Goal: Find specific page/section: Find specific page/section

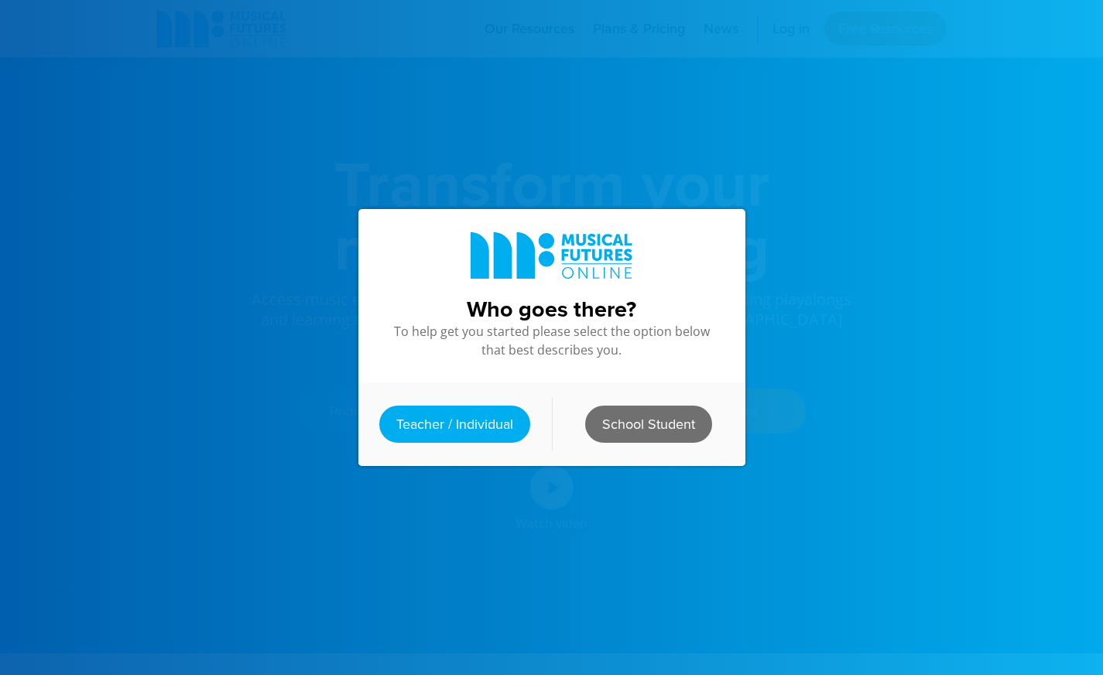
click at [658, 421] on link "School Student" at bounding box center [648, 424] width 127 height 37
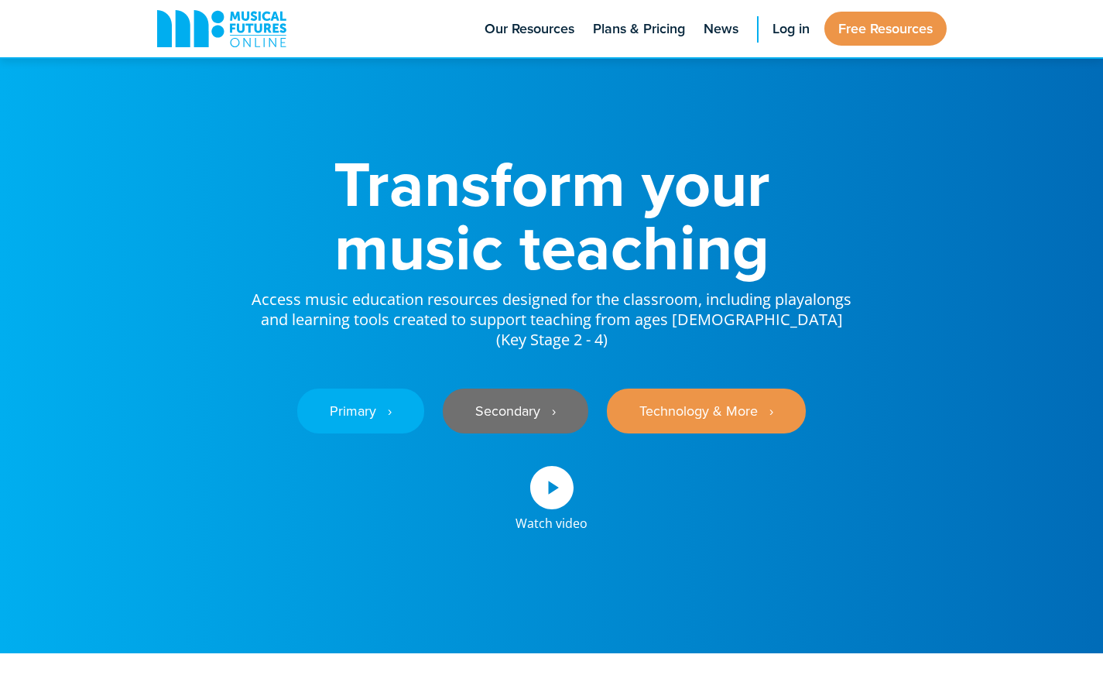
click at [508, 394] on link "Secondary ‎‏‏‎ ‎ ›" at bounding box center [516, 411] width 146 height 45
click at [533, 397] on link "Secondary ‎‏‏‎ ‎ ›" at bounding box center [516, 411] width 146 height 45
click at [478, 623] on div "Transform your music teaching Access music education resources designed for the…" at bounding box center [552, 327] width 821 height 654
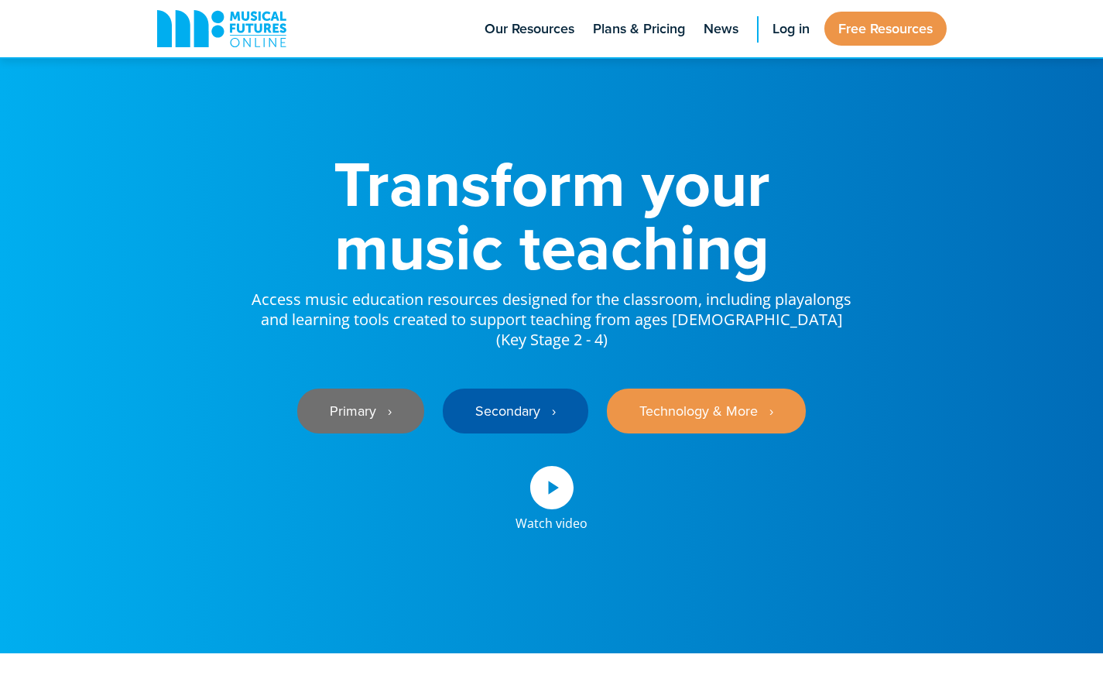
click at [376, 402] on link "Primary ‎‏‏‎ ‎ ›" at bounding box center [360, 411] width 127 height 45
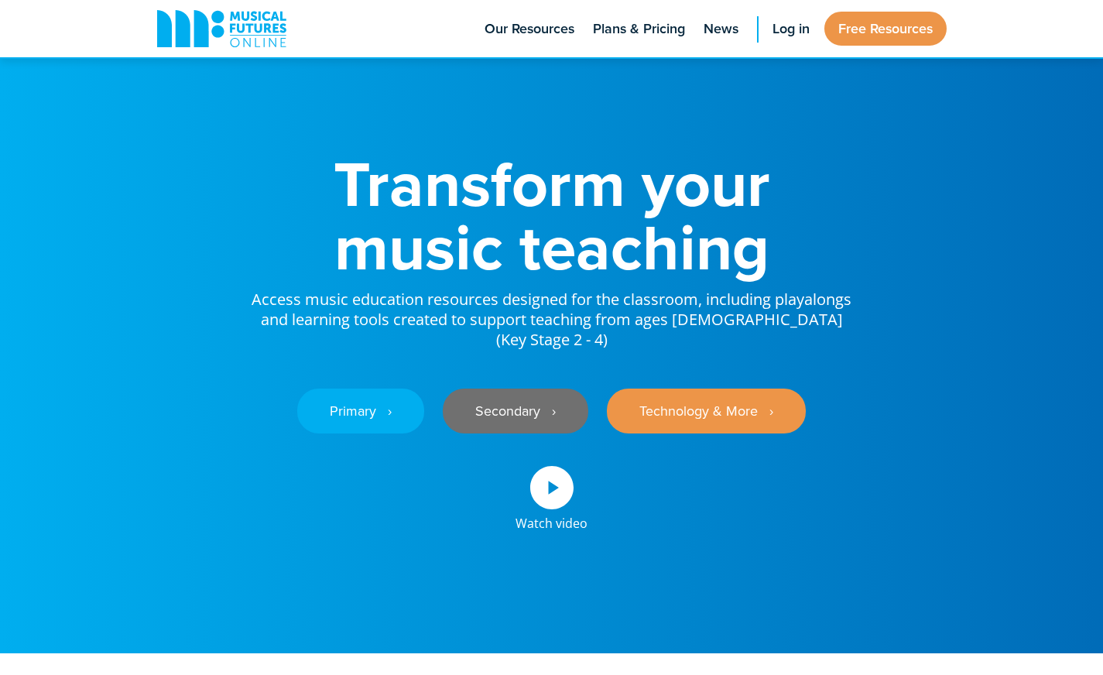
click at [542, 389] on link "Secondary ‎‏‏‎ ‎ ›" at bounding box center [516, 411] width 146 height 45
